Goal: Task Accomplishment & Management: Manage account settings

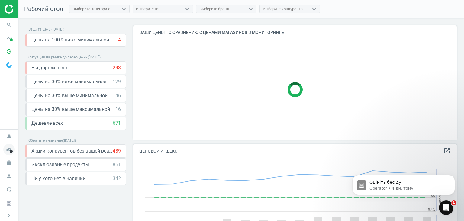
scroll to position [123, 328]
click at [403, 184] on p "Оцініть бесіду" at bounding box center [409, 182] width 78 height 6
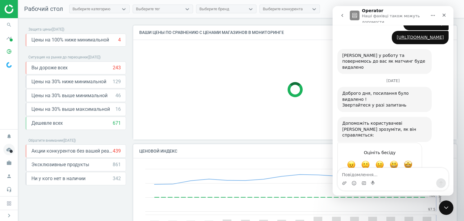
scroll to position [212, 0]
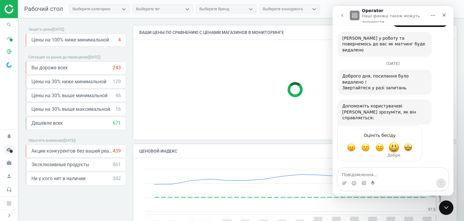
click at [394, 148] on span "Добре" at bounding box center [394, 147] width 11 height 11
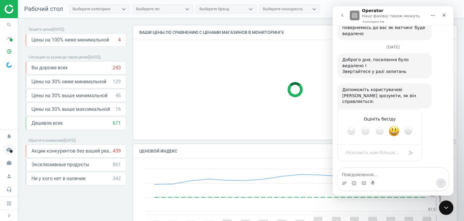
scroll to position [229, 0]
click at [409, 151] on div "Надіслати" at bounding box center [412, 152] width 12 height 12
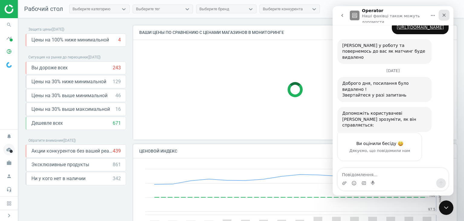
click at [443, 14] on icon "Закрити" at bounding box center [444, 15] width 5 height 5
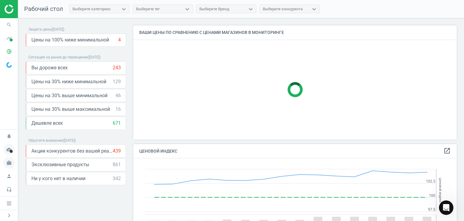
click at [10, 164] on icon "work" at bounding box center [8, 162] width 11 height 11
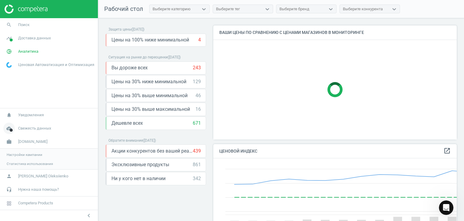
scroll to position [148, 249]
click at [21, 155] on span "Настройки кампании" at bounding box center [25, 153] width 36 height 5
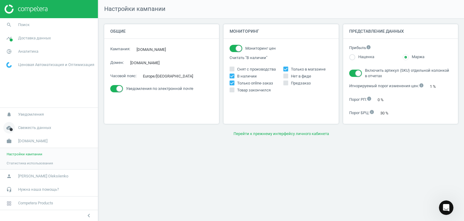
scroll to position [228, 0]
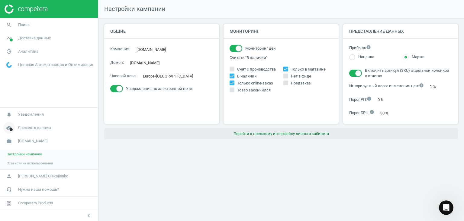
click at [296, 135] on button "Перейти к прежнему интерфейсу личного кабинета" at bounding box center [281, 133] width 354 height 11
